Goal: Navigation & Orientation: Find specific page/section

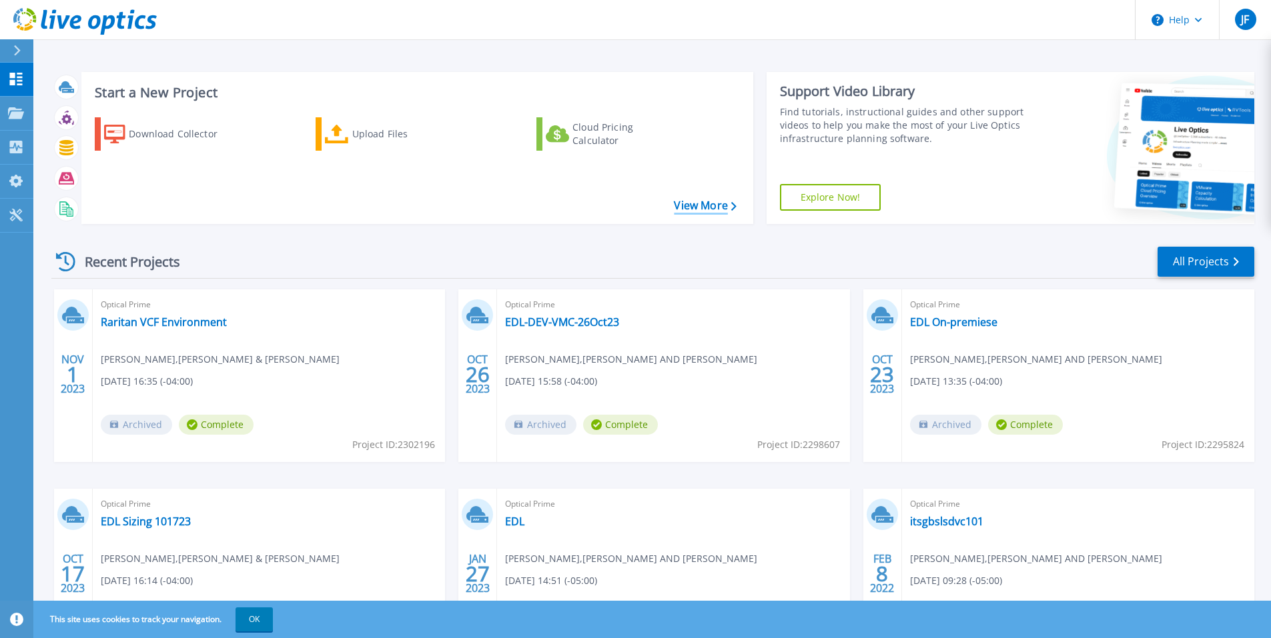
click at [700, 207] on link "View More" at bounding box center [705, 205] width 62 height 13
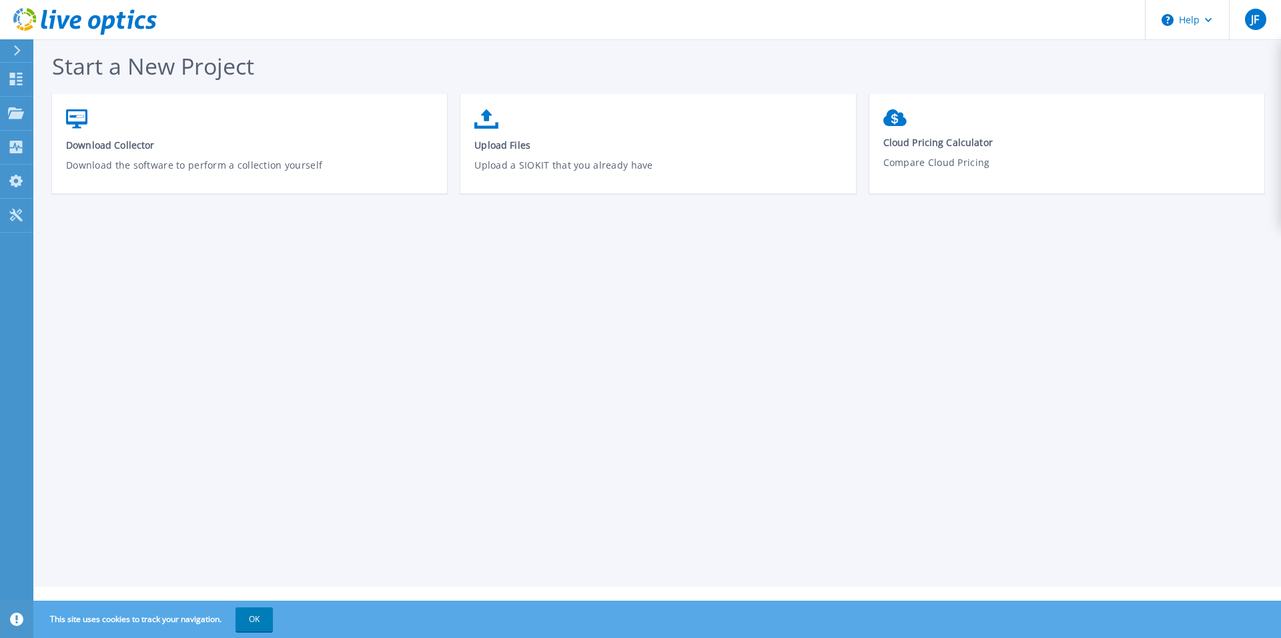
click at [607, 294] on div "Start a New Project Download Collector Download the software to perform a colle…" at bounding box center [656, 293] width 1247 height 587
click at [718, 314] on div "Start a New Project Download Collector Download the software to perform a colle…" at bounding box center [656, 293] width 1247 height 587
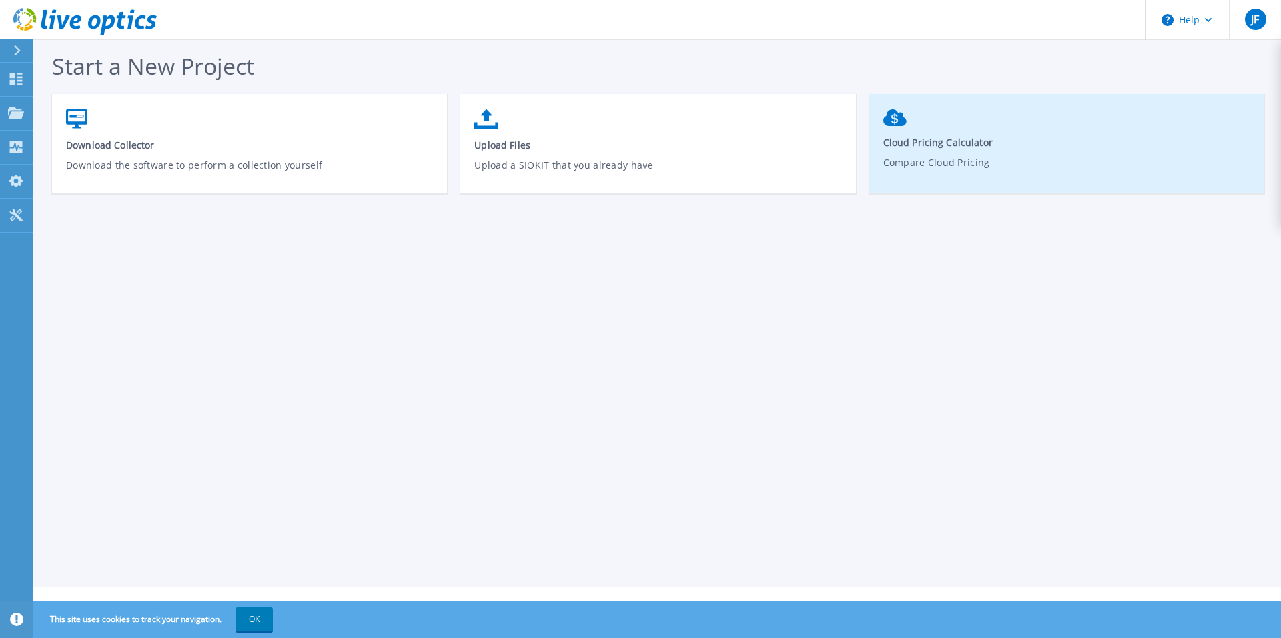
click at [1001, 165] on p "Compare Cloud Pricing" at bounding box center [1067, 170] width 368 height 31
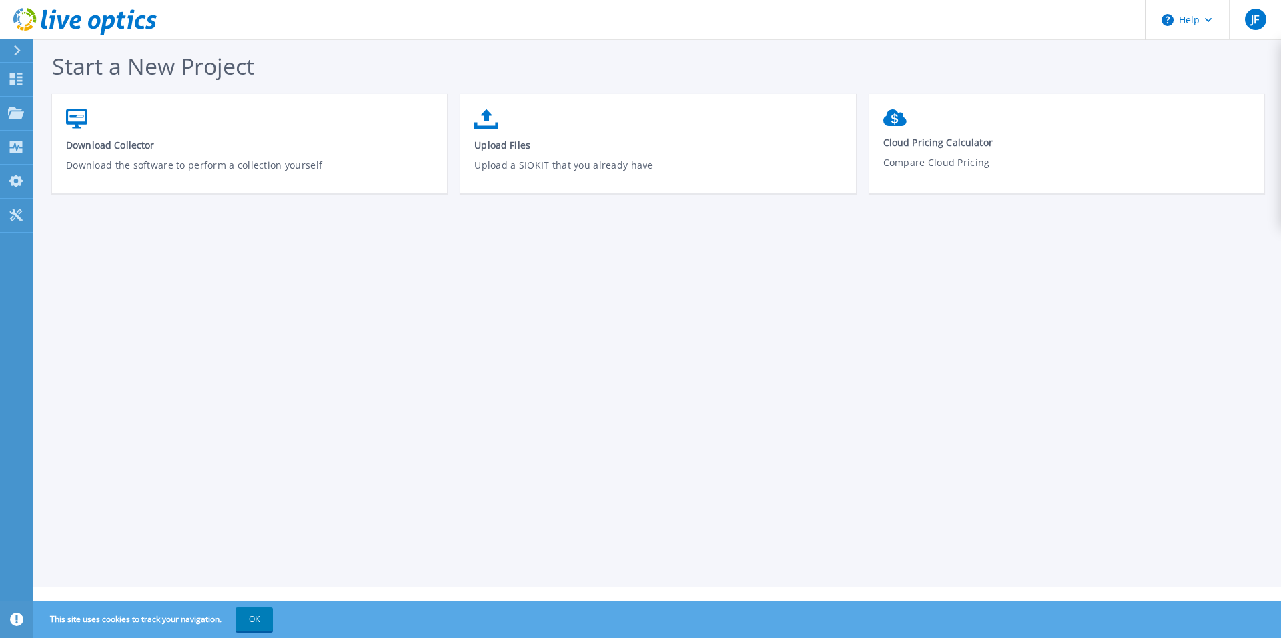
click at [888, 414] on div "Start a New Project Download Collector Download the software to perform a colle…" at bounding box center [656, 293] width 1247 height 587
click at [654, 332] on div "Start a New Project Download Collector Download the software to perform a colle…" at bounding box center [656, 293] width 1247 height 587
click at [16, 86] on link "Dashboard Dashboard" at bounding box center [16, 80] width 33 height 34
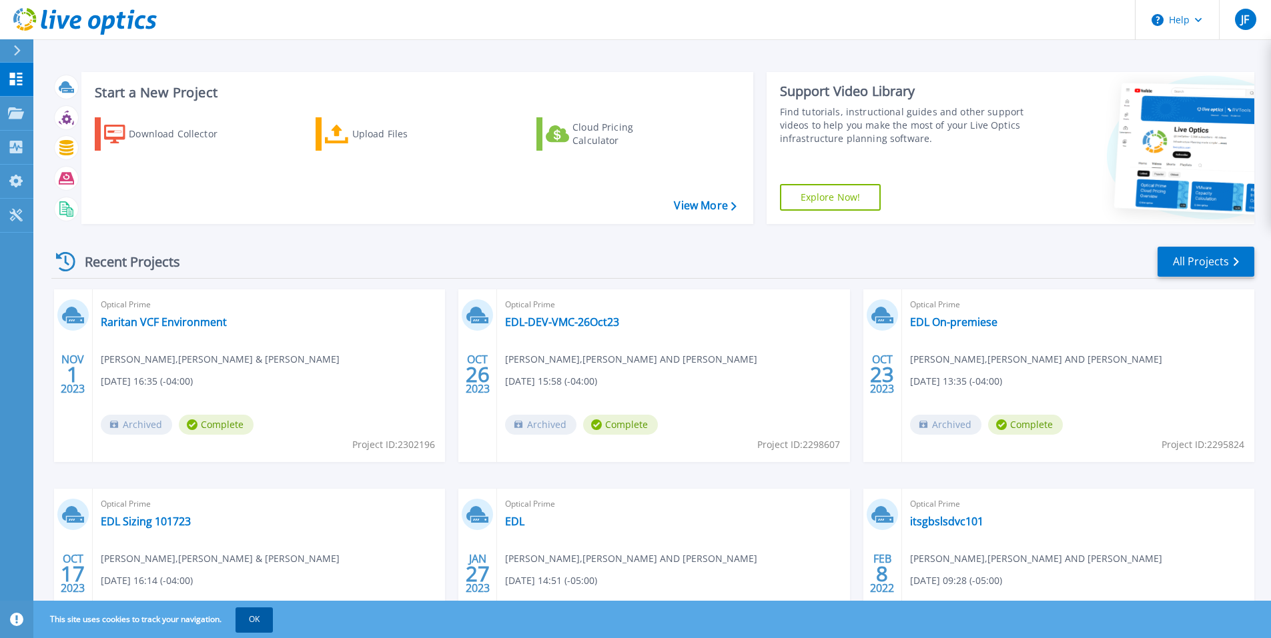
click at [249, 617] on button "OK" at bounding box center [253, 620] width 37 height 24
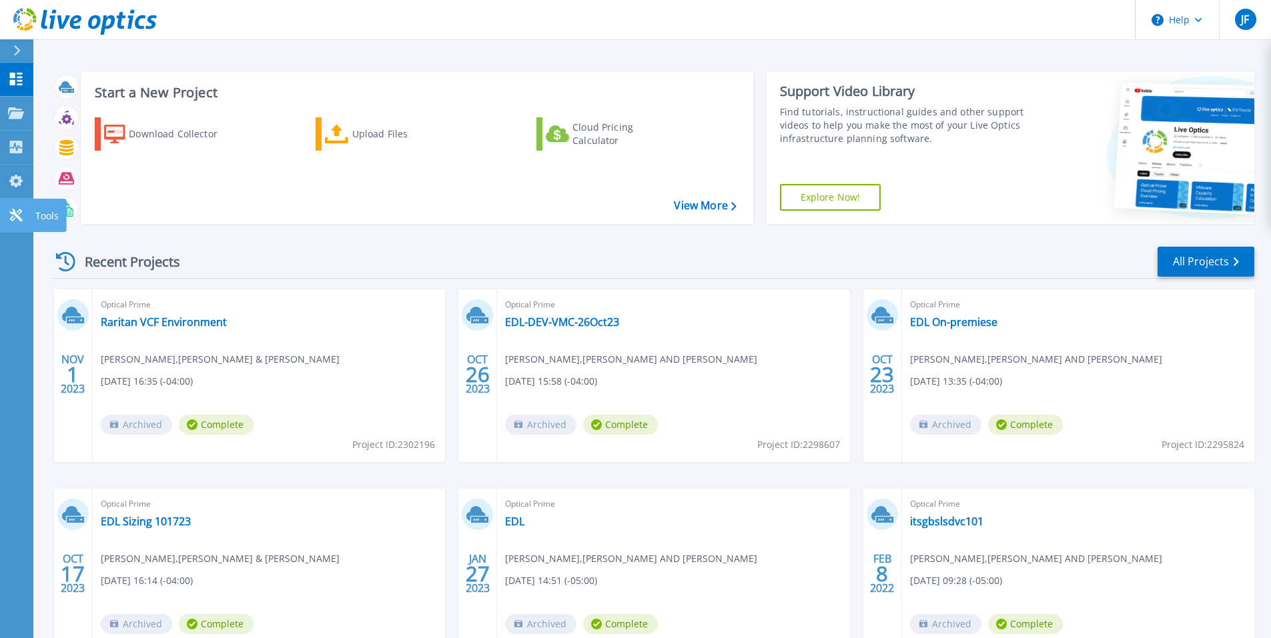
click at [12, 215] on icon at bounding box center [16, 215] width 16 height 13
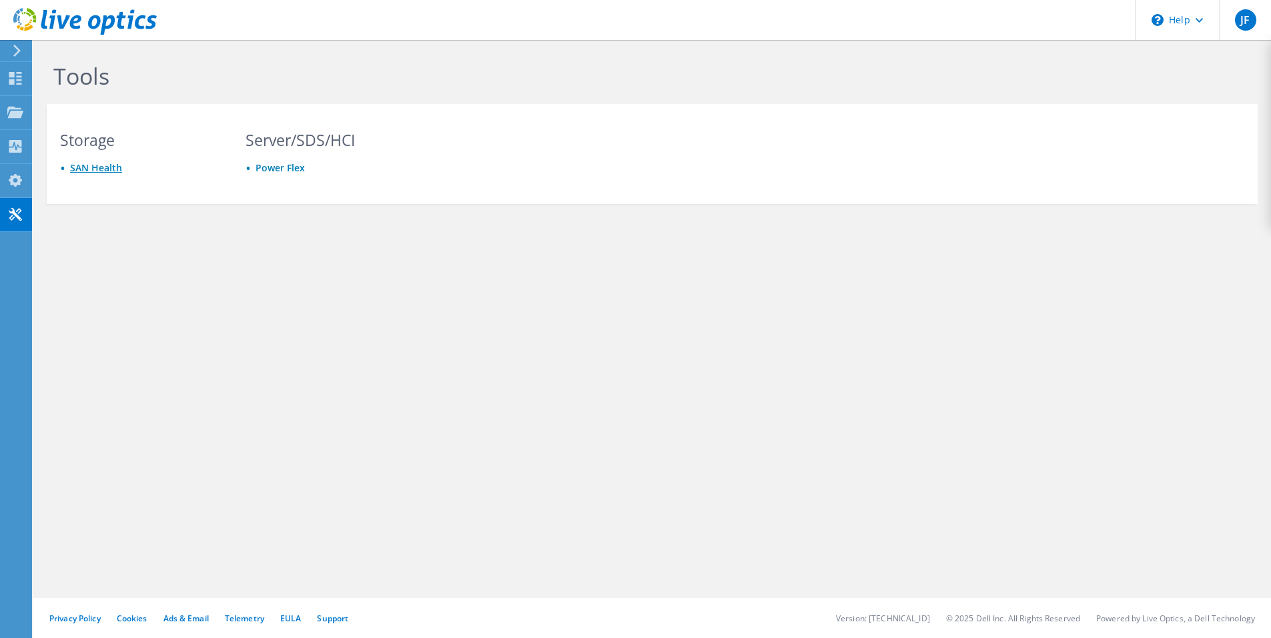
click at [98, 171] on link "SAN Health" at bounding box center [96, 167] width 52 height 13
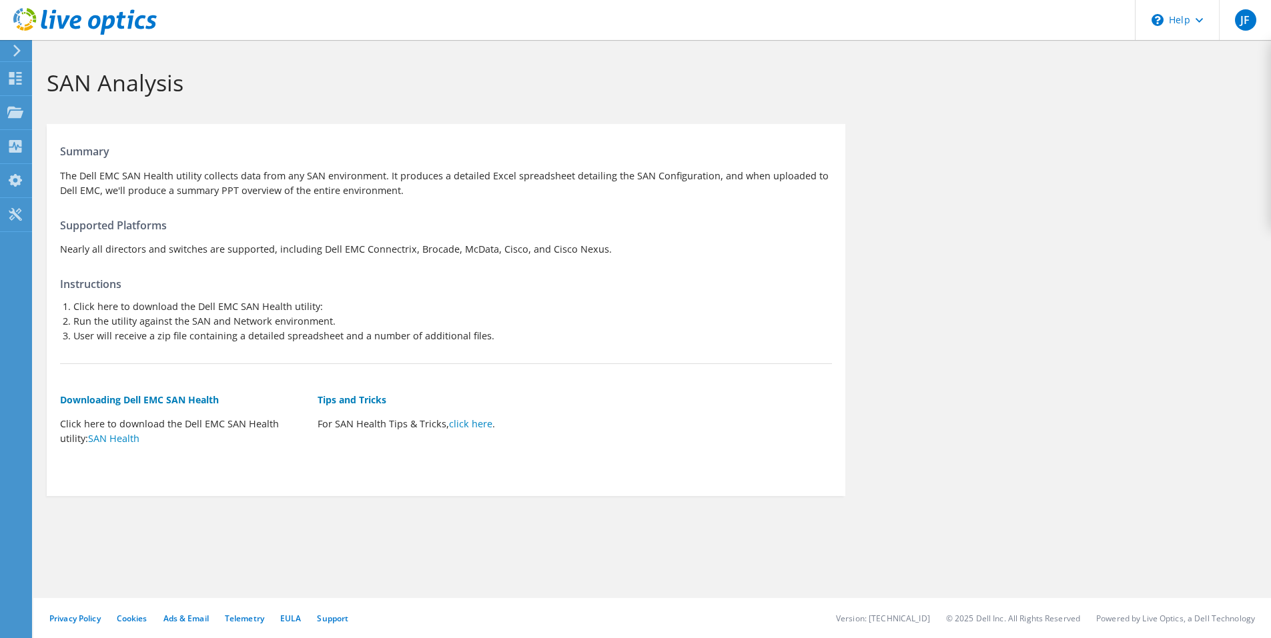
click at [17, 42] on div at bounding box center [78, 22] width 157 height 45
click at [17, 52] on icon at bounding box center [17, 51] width 10 height 12
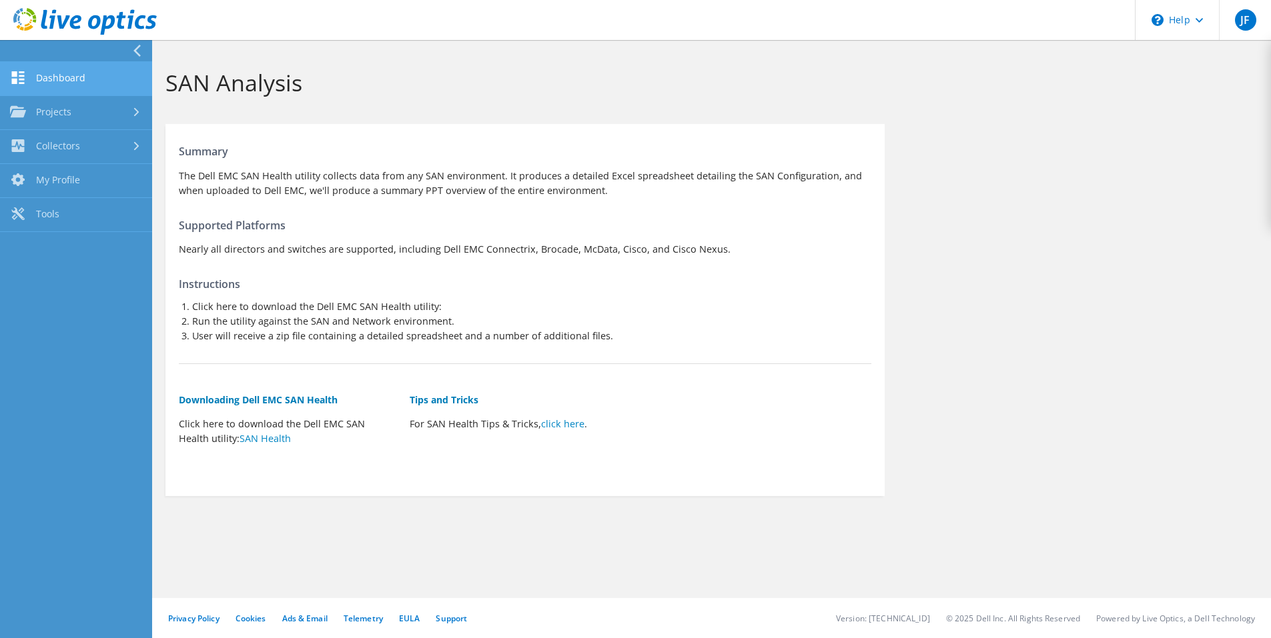
click at [60, 77] on link "Dashboard" at bounding box center [76, 79] width 152 height 34
